Goal: Task Accomplishment & Management: Manage account settings

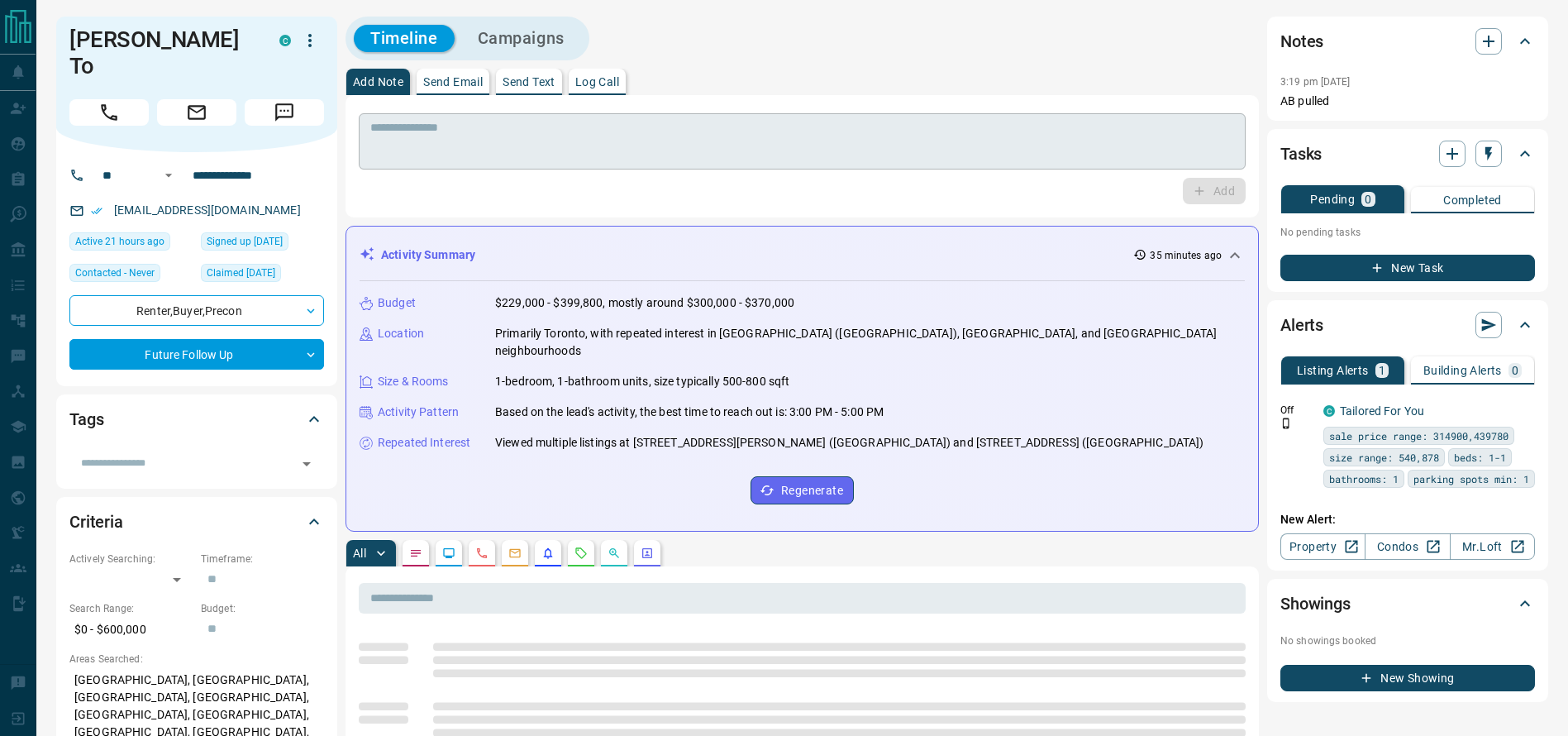
click at [965, 147] on textarea at bounding box center [802, 142] width 864 height 42
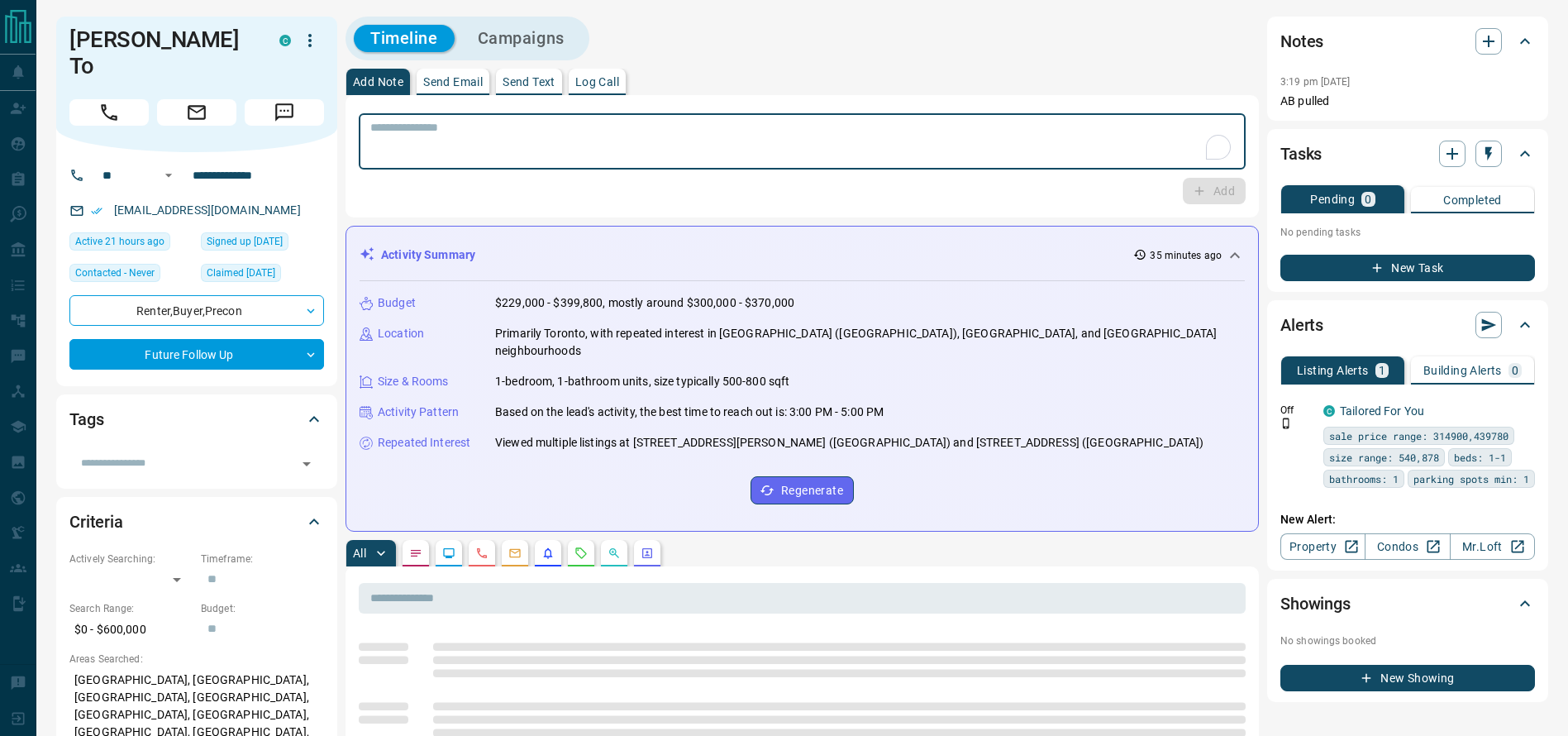
click at [881, 114] on div "* ​" at bounding box center [802, 142] width 887 height 56
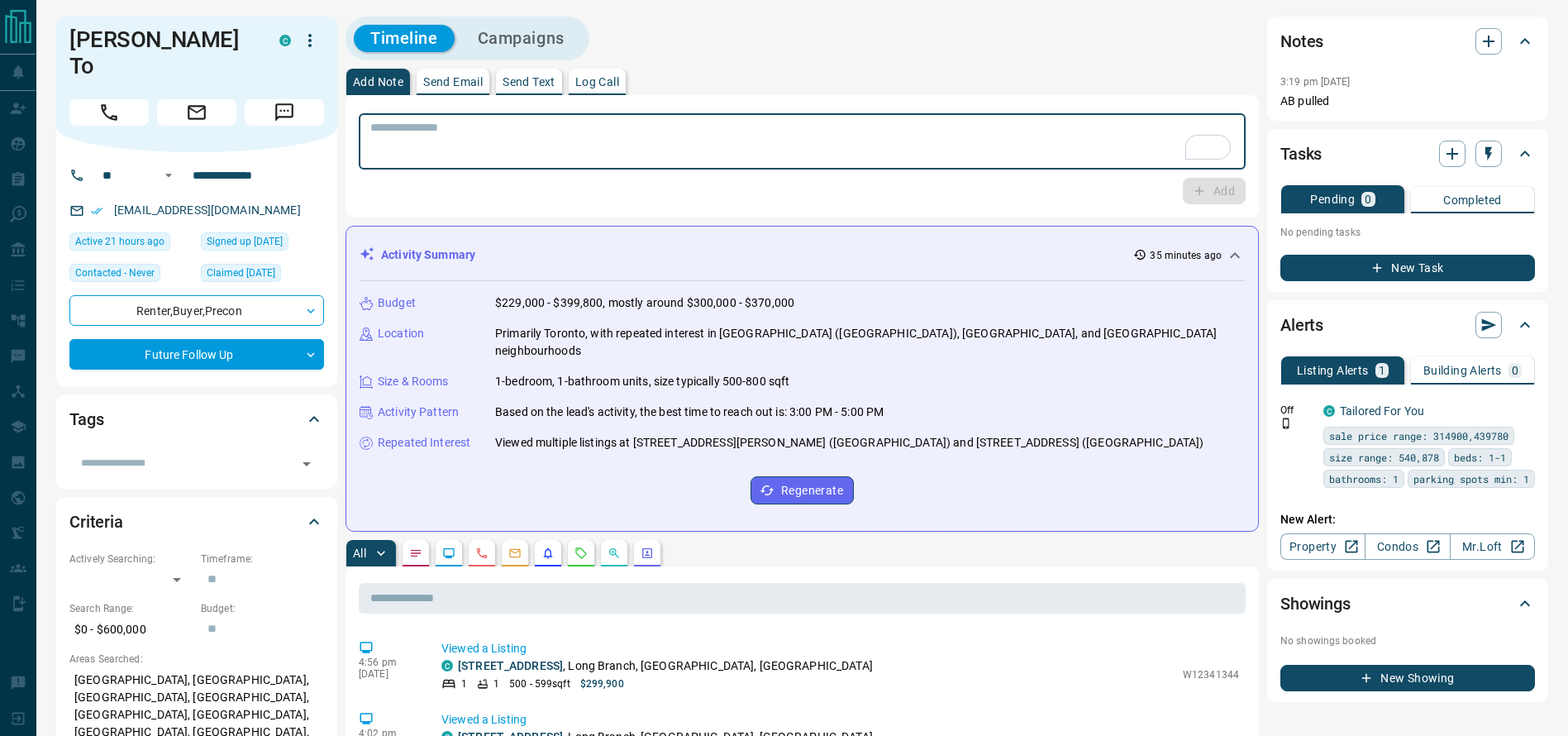
click at [117, 93] on div at bounding box center [196, 109] width 254 height 33
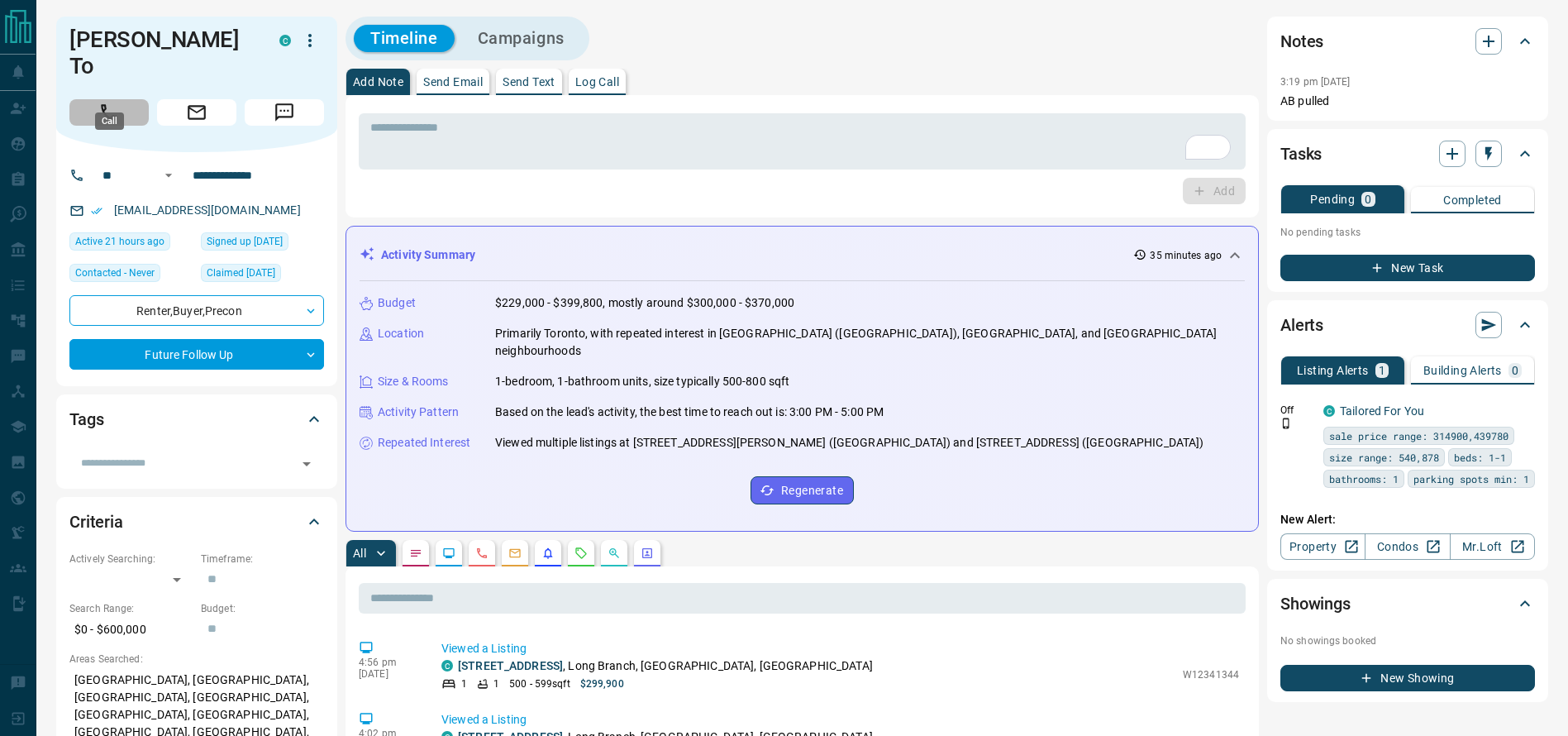
click at [110, 101] on icon "Call" at bounding box center [109, 112] width 22 height 22
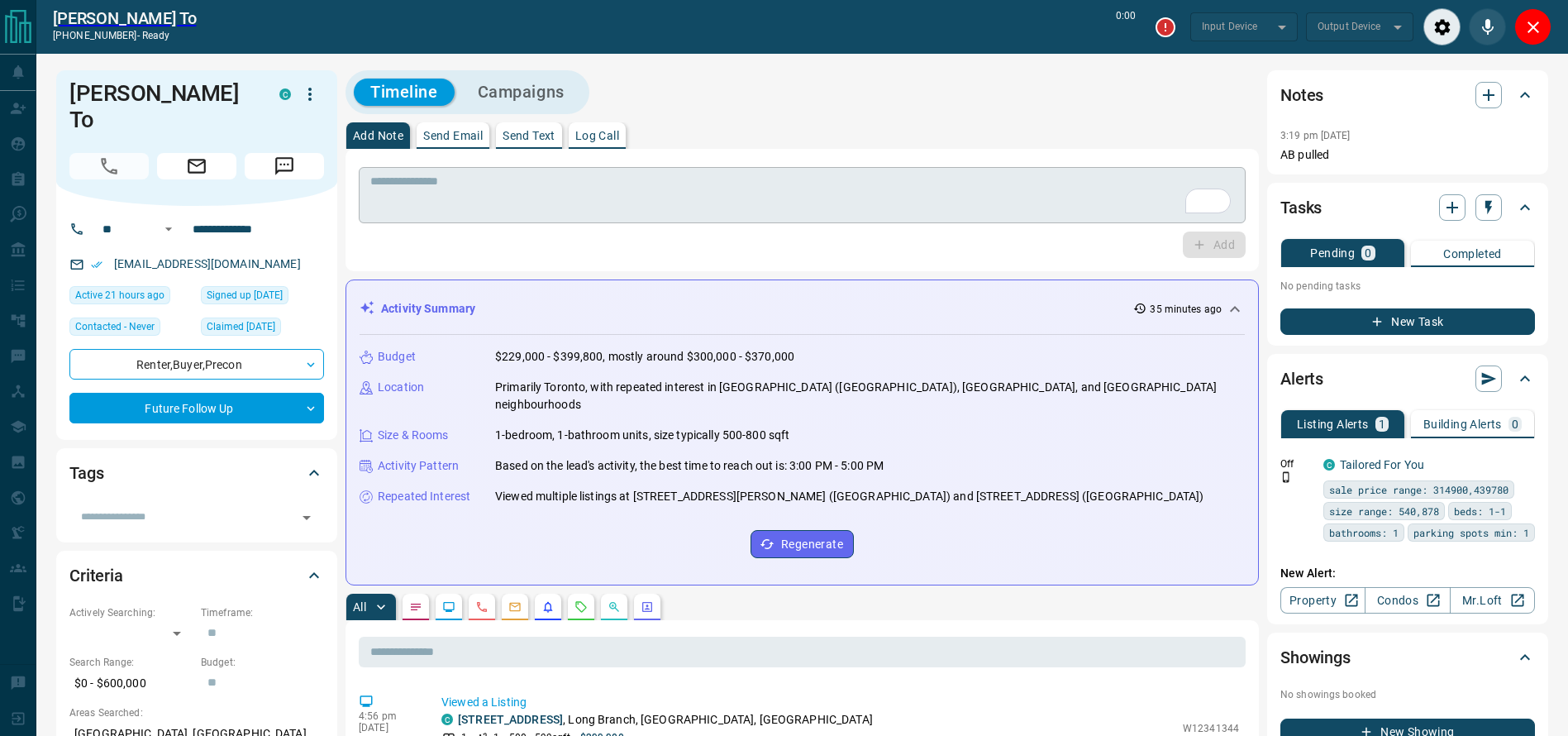
type input "*******"
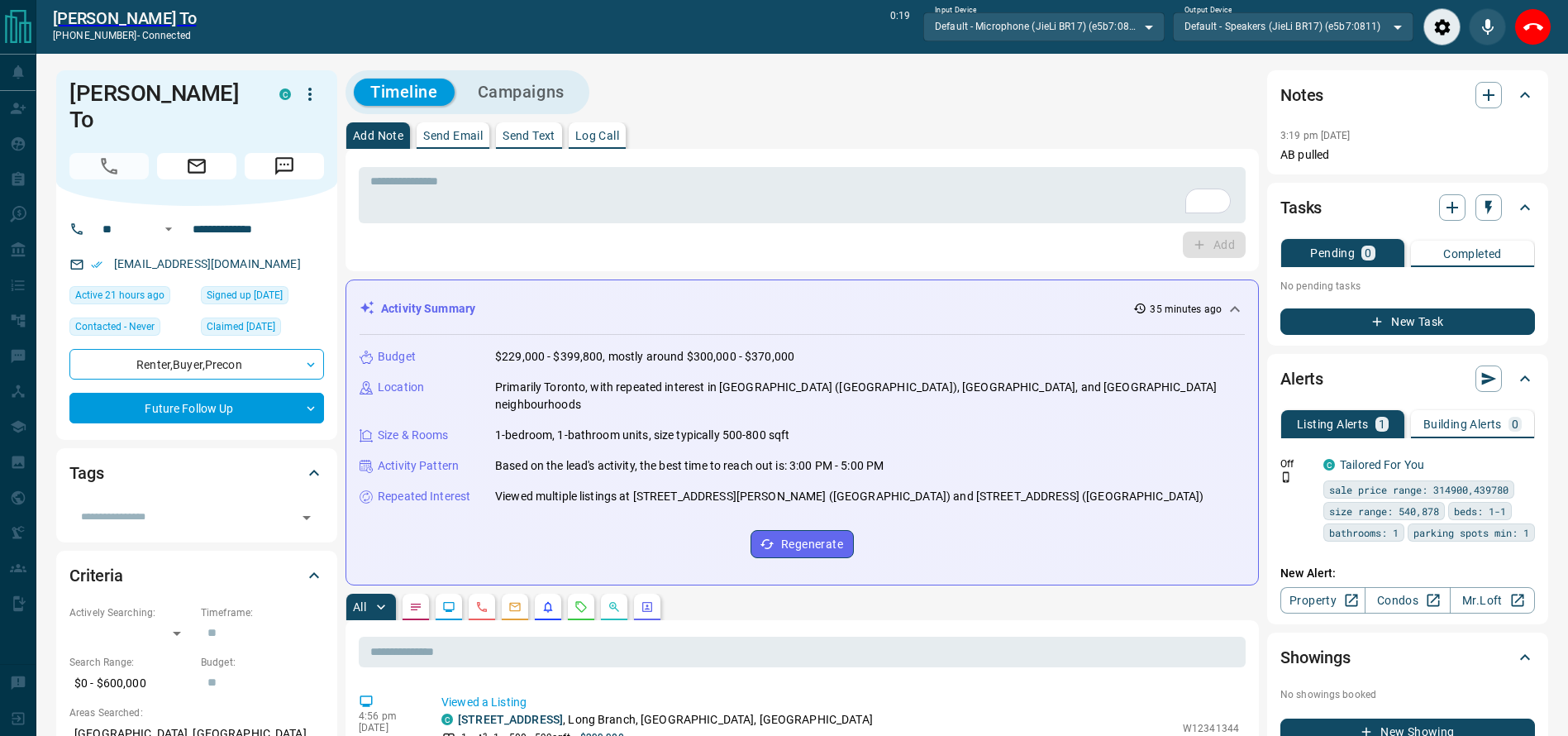
click at [854, 146] on div "Add Note Send Email Send Text Log Call" at bounding box center [803, 135] width 914 height 26
click at [843, 160] on div "* ​ Add" at bounding box center [803, 210] width 914 height 122
click at [840, 170] on div "* ​" at bounding box center [802, 195] width 887 height 56
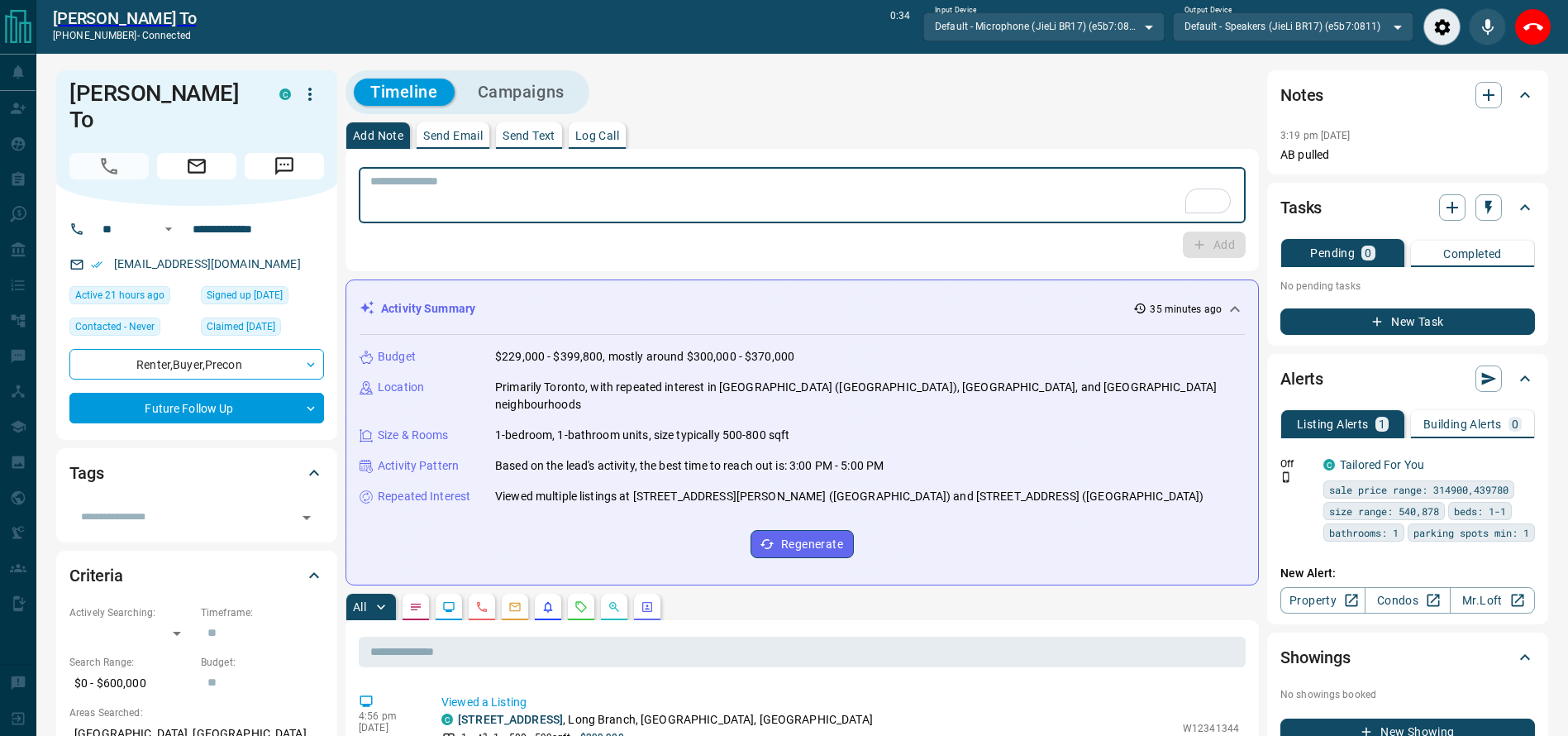
click at [819, 214] on textarea "To enrich screen reader interactions, please activate Accessibility in Grammarl…" at bounding box center [802, 196] width 864 height 42
click at [813, 220] on div "* ​" at bounding box center [802, 195] width 887 height 56
click at [812, 220] on div "* ​" at bounding box center [802, 195] width 887 height 56
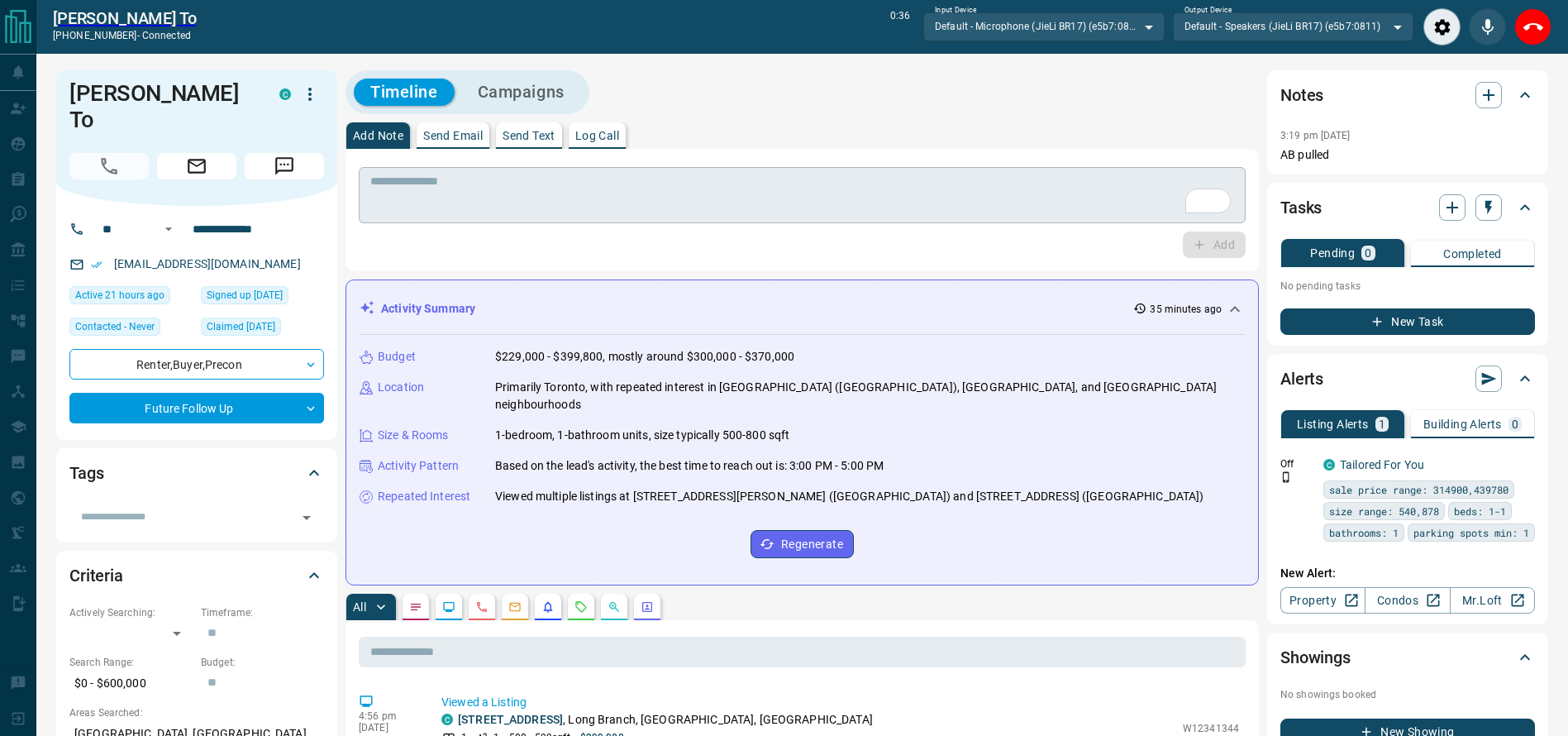
click at [810, 220] on div "* ​" at bounding box center [802, 195] width 887 height 56
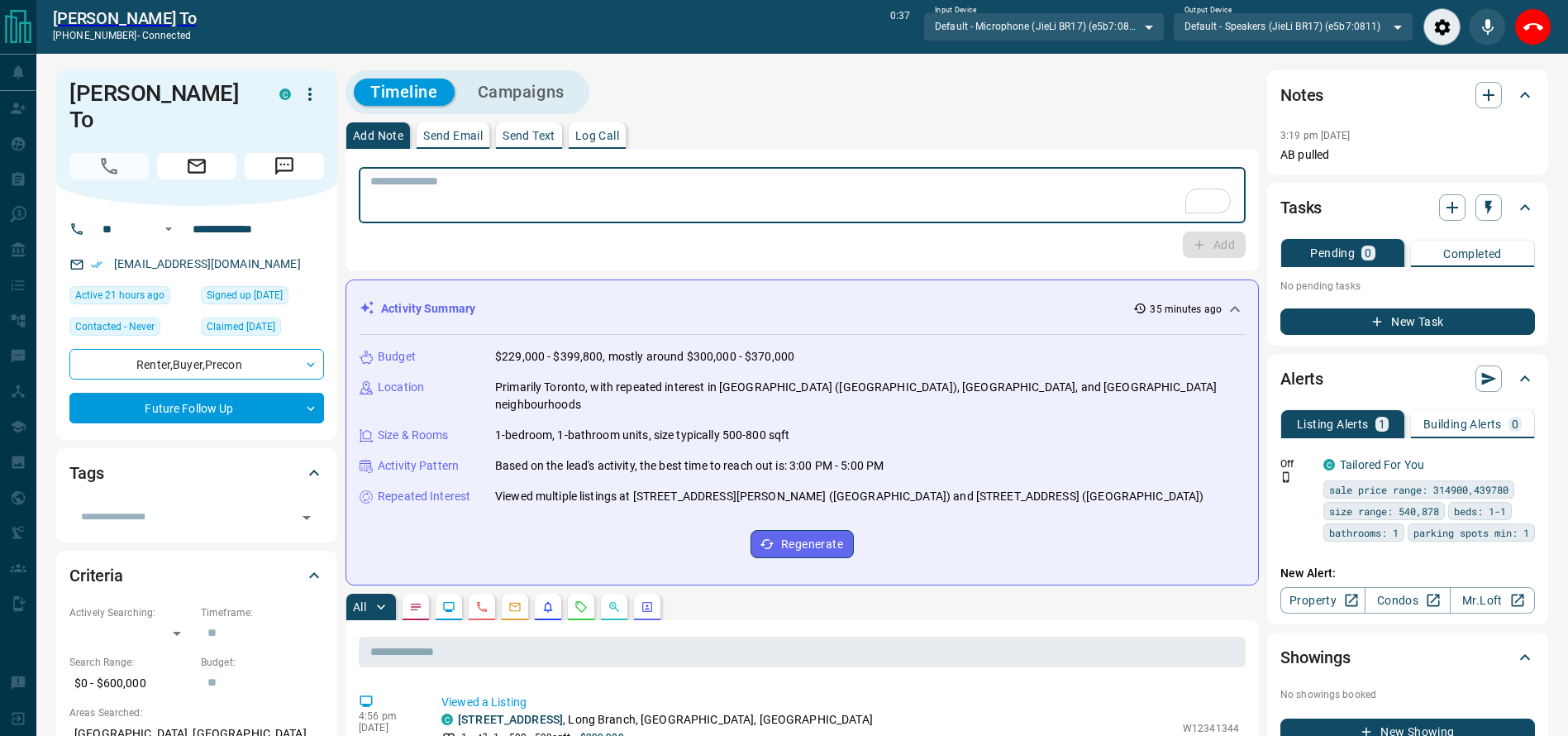
click at [810, 210] on textarea "To enrich screen reader interactions, please activate Accessibility in Grammarl…" at bounding box center [802, 196] width 864 height 42
click at [862, 182] on textarea "To enrich screen reader interactions, please activate Accessibility in Grammarl…" at bounding box center [802, 196] width 864 height 42
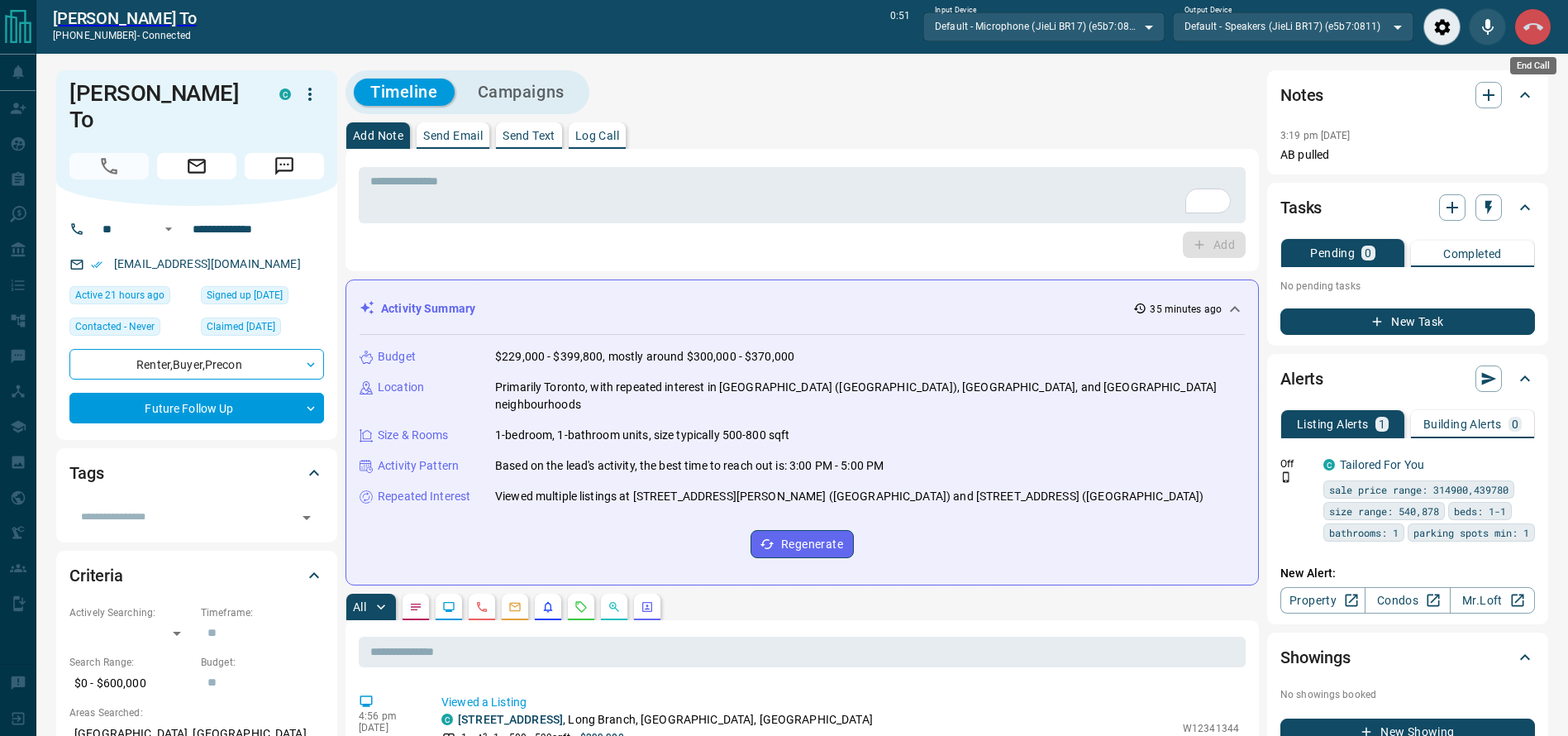
click at [1527, 37] on button "End Call" at bounding box center [1533, 26] width 38 height 38
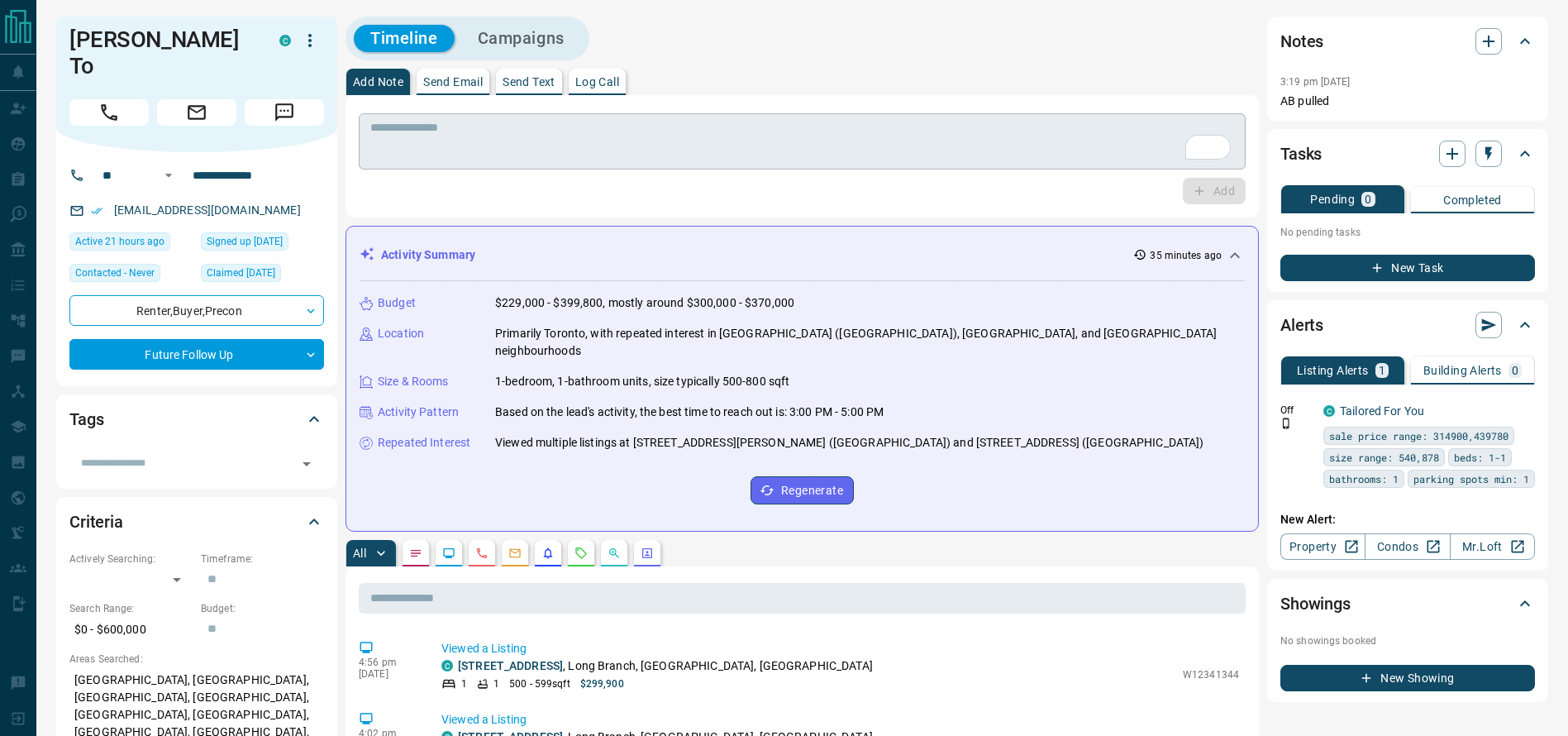
click at [1084, 164] on div "* ​" at bounding box center [802, 142] width 887 height 56
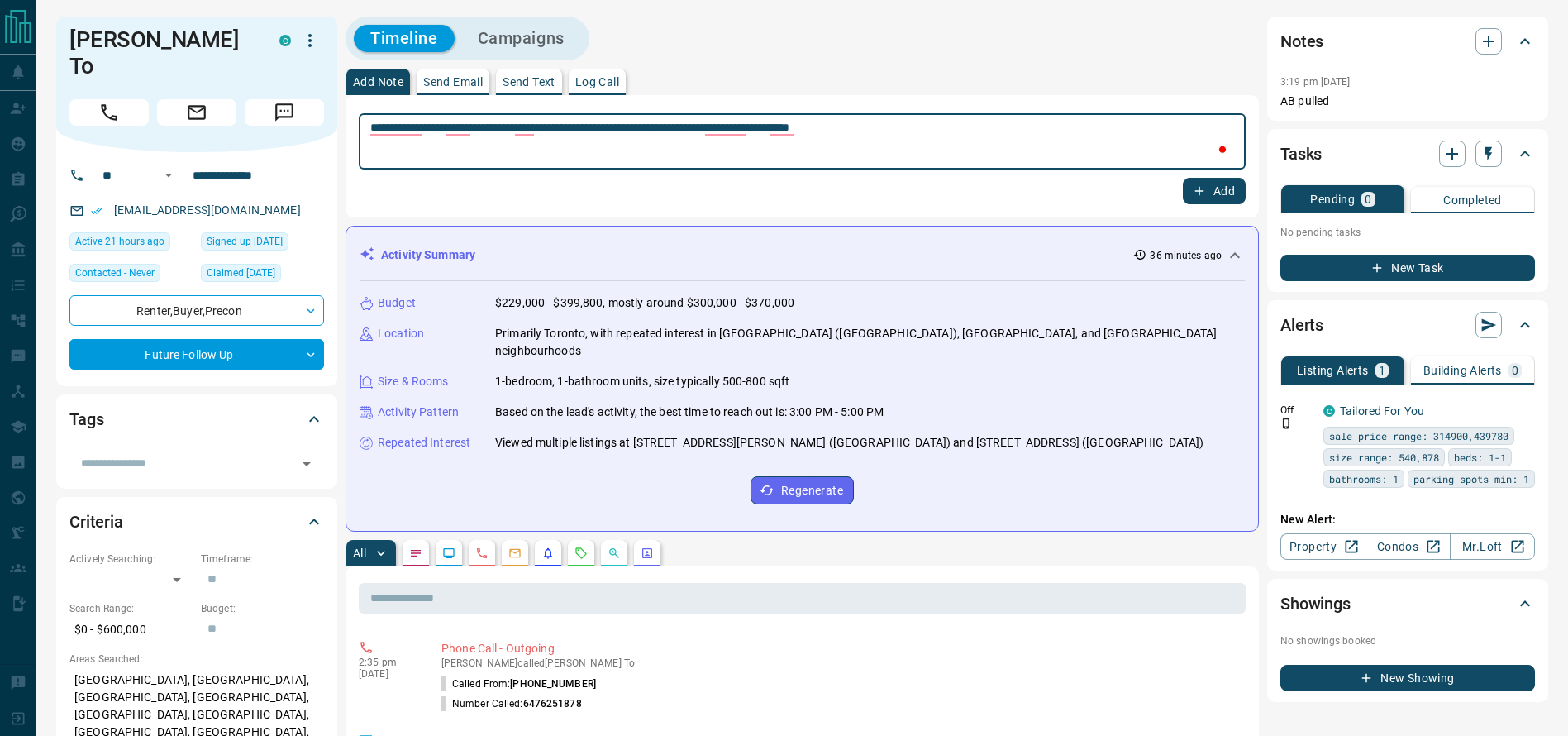
type textarea "**********"
click at [1226, 198] on button "Add" at bounding box center [1214, 191] width 63 height 26
